Goal: Information Seeking & Learning: Learn about a topic

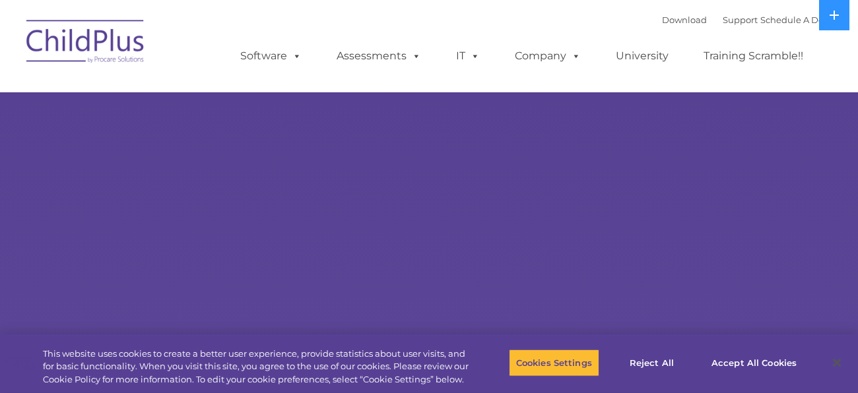
select select "MEDIUM"
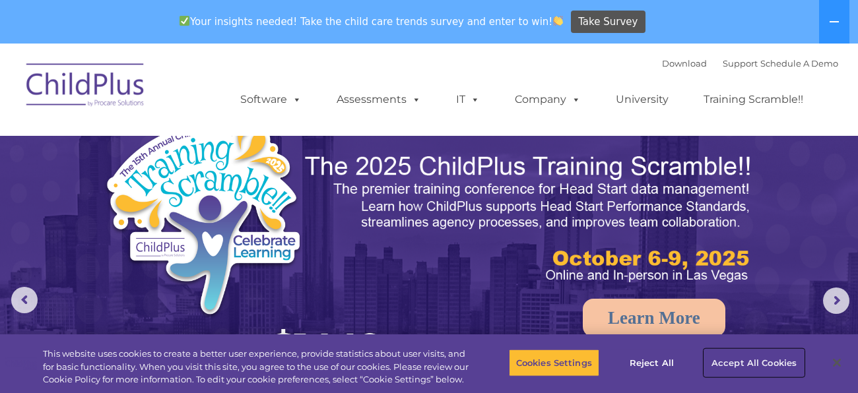
click at [756, 368] on button "Accept All Cookies" at bounding box center [754, 363] width 100 height 28
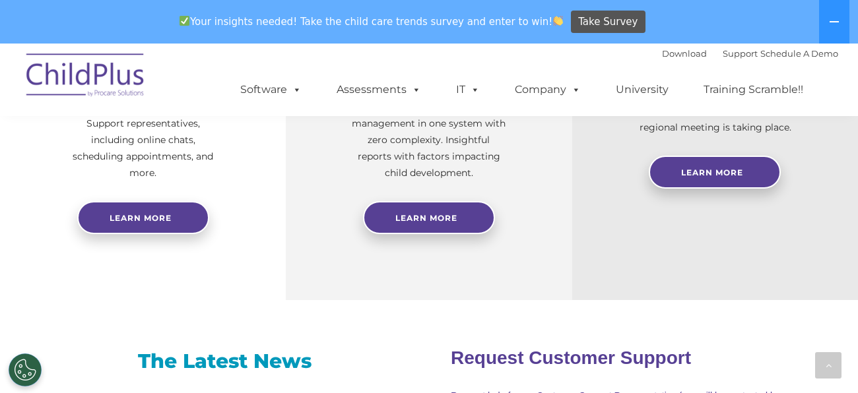
scroll to position [647, 0]
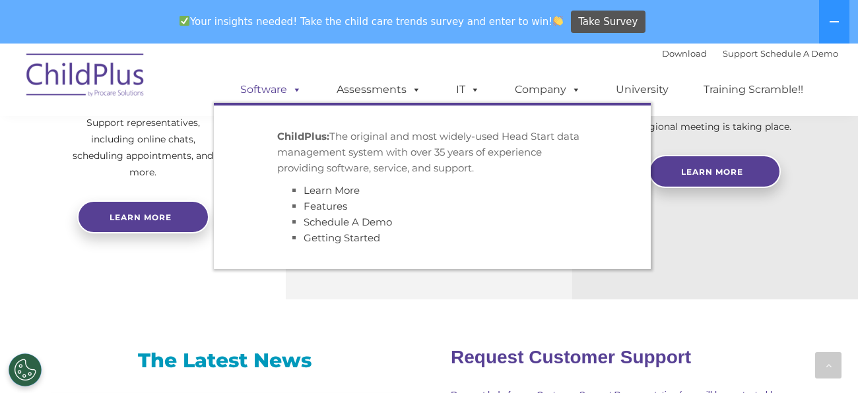
click at [271, 92] on link "Software" at bounding box center [271, 90] width 88 height 26
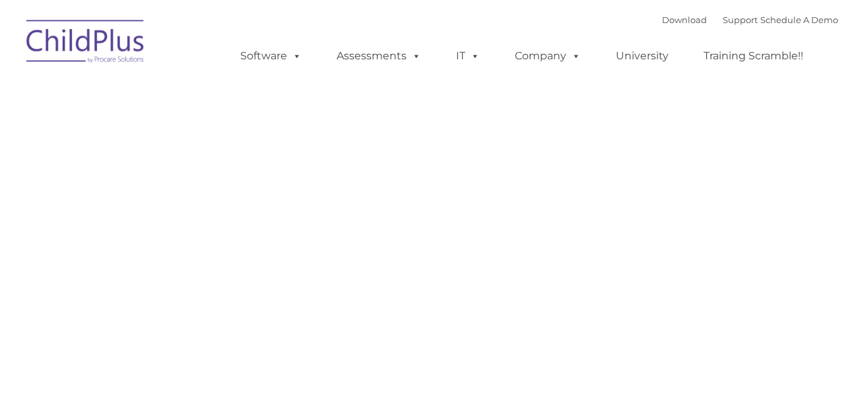
type input ""
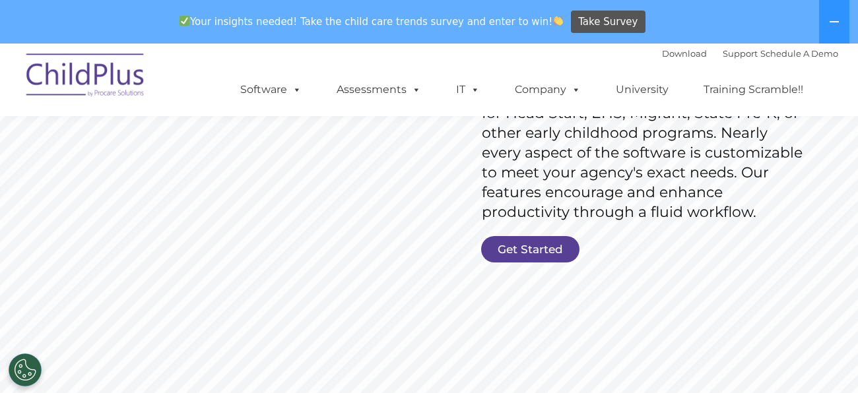
scroll to position [242, 0]
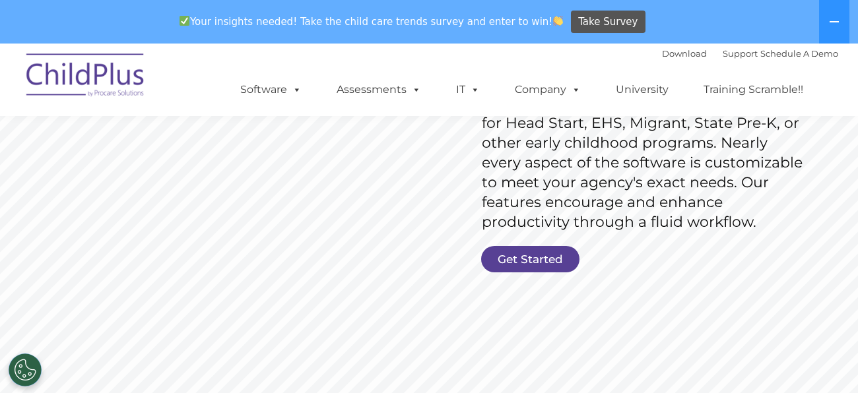
click at [526, 276] on rs-slide "Request Pricing ChildPlus is an all-in-one software solution for Head Start, EH…" at bounding box center [429, 145] width 858 height 594
click at [528, 267] on link "Get Started" at bounding box center [530, 259] width 98 height 26
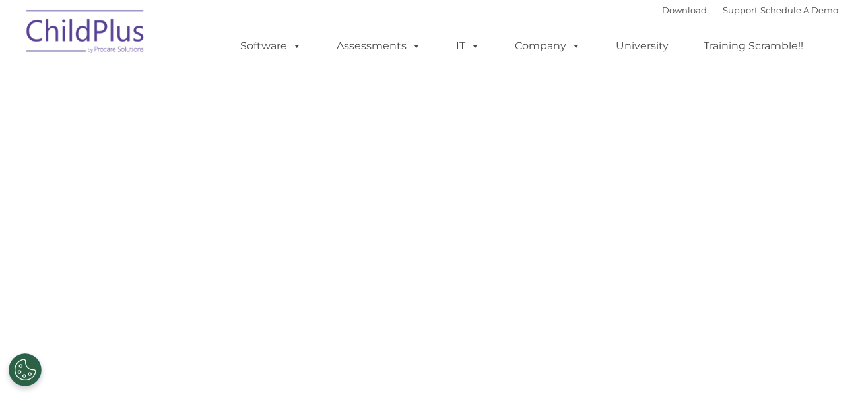
select select "MEDIUM"
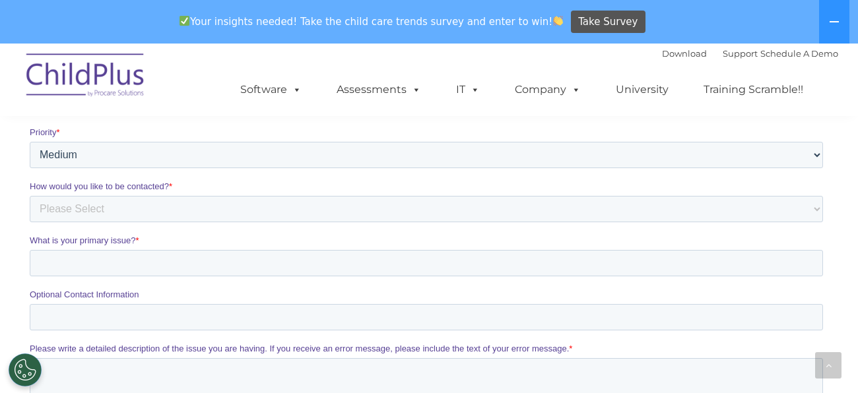
scroll to position [805, 0]
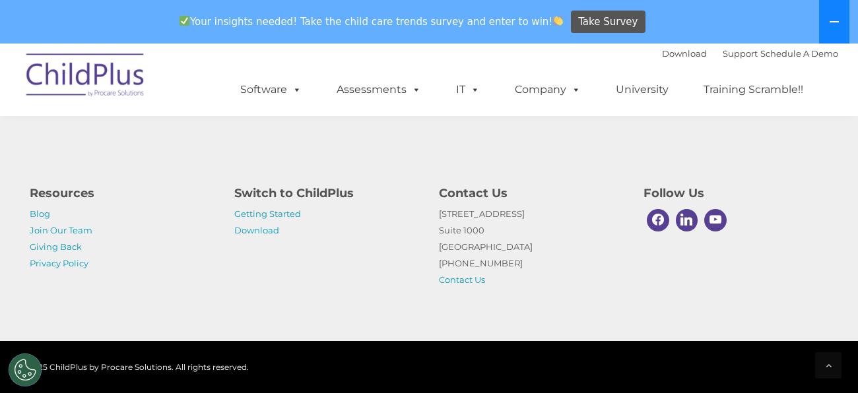
click at [835, 17] on icon at bounding box center [834, 22] width 11 height 11
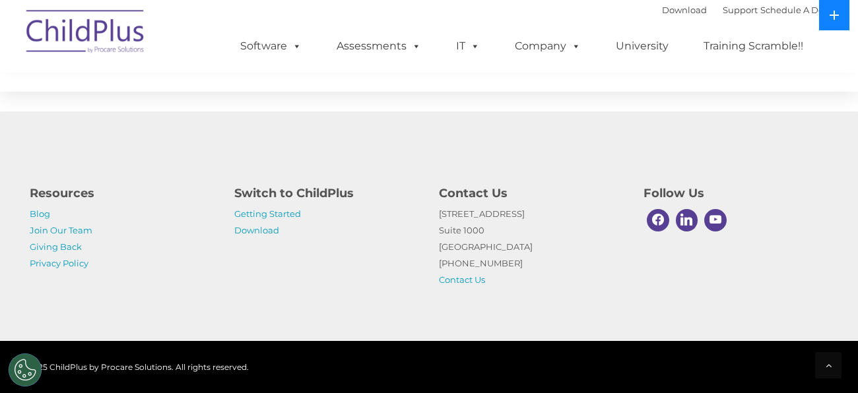
scroll to position [760, 0]
click at [835, 17] on icon at bounding box center [834, 15] width 11 height 11
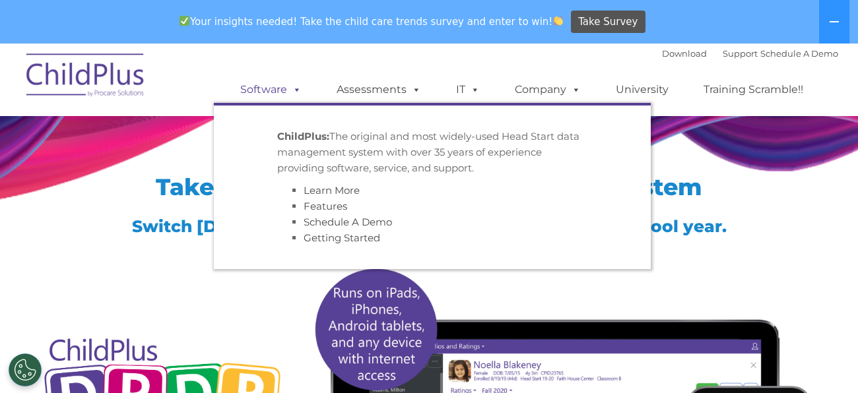
click at [269, 90] on link "Software" at bounding box center [271, 90] width 88 height 26
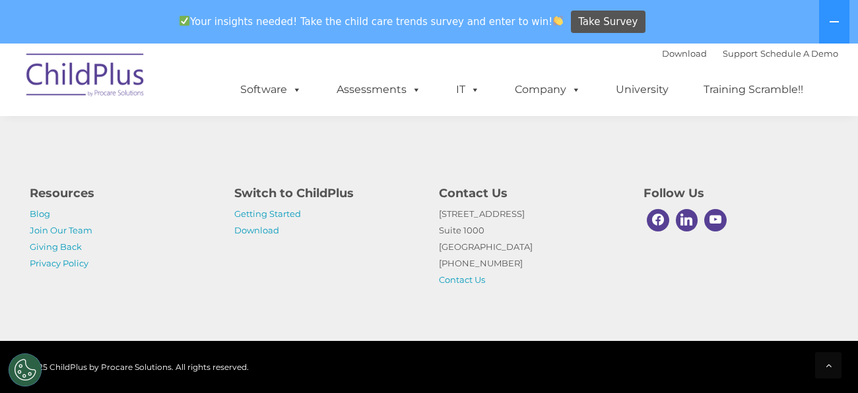
scroll to position [3386, 0]
